Goal: Information Seeking & Learning: Find specific fact

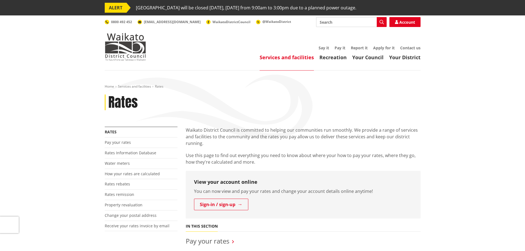
click at [141, 153] on link "Rates Information Database" at bounding box center [131, 152] width 52 height 5
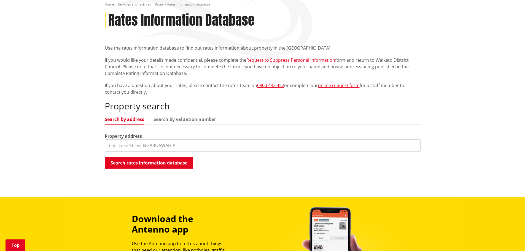
scroll to position [83, 0]
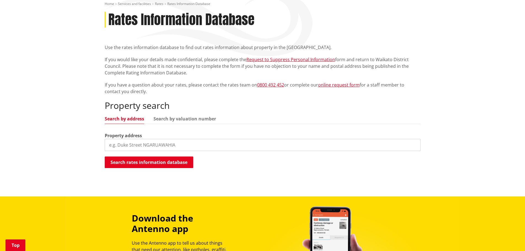
click at [133, 145] on input "search" at bounding box center [263, 145] width 316 height 12
type input "10A dominion road"
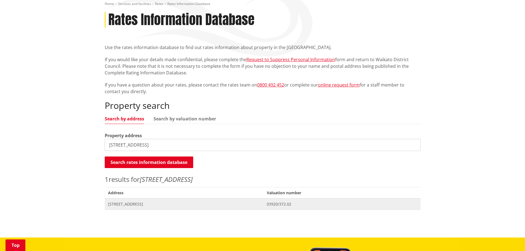
click at [169, 205] on span "[STREET_ADDRESS]" at bounding box center [184, 204] width 152 height 6
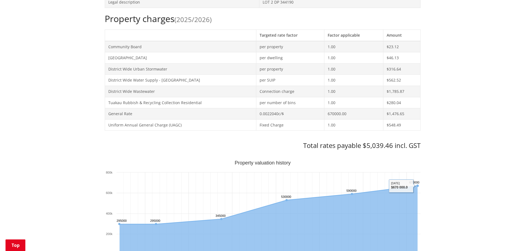
scroll to position [283, 0]
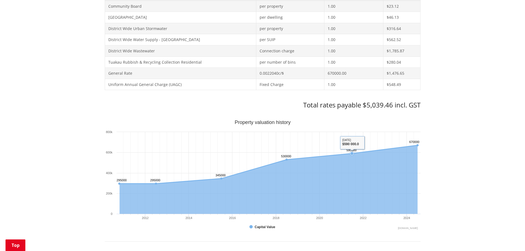
drag, startPoint x: 110, startPoint y: 117, endPoint x: 378, endPoint y: 189, distance: 277.5
click at [378, 189] on div "Search again Print this page Make a rates payment View district plan Recent 10A…" at bounding box center [263, 215] width 316 height 632
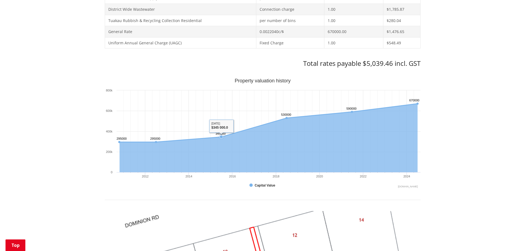
scroll to position [338, 0]
